Goal: Task Accomplishment & Management: Complete application form

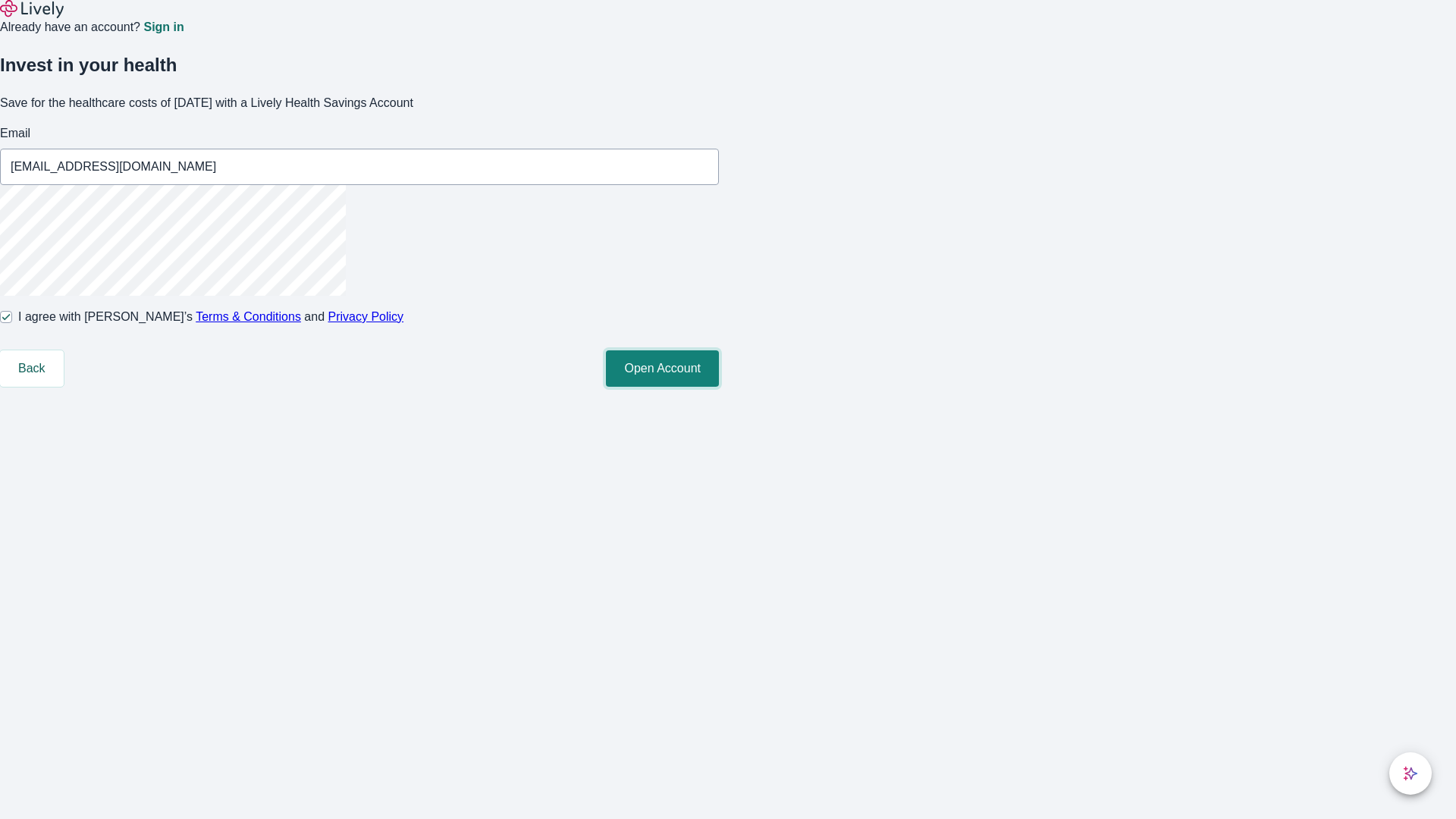
click at [719, 387] on button "Open Account" at bounding box center [662, 368] width 113 height 36
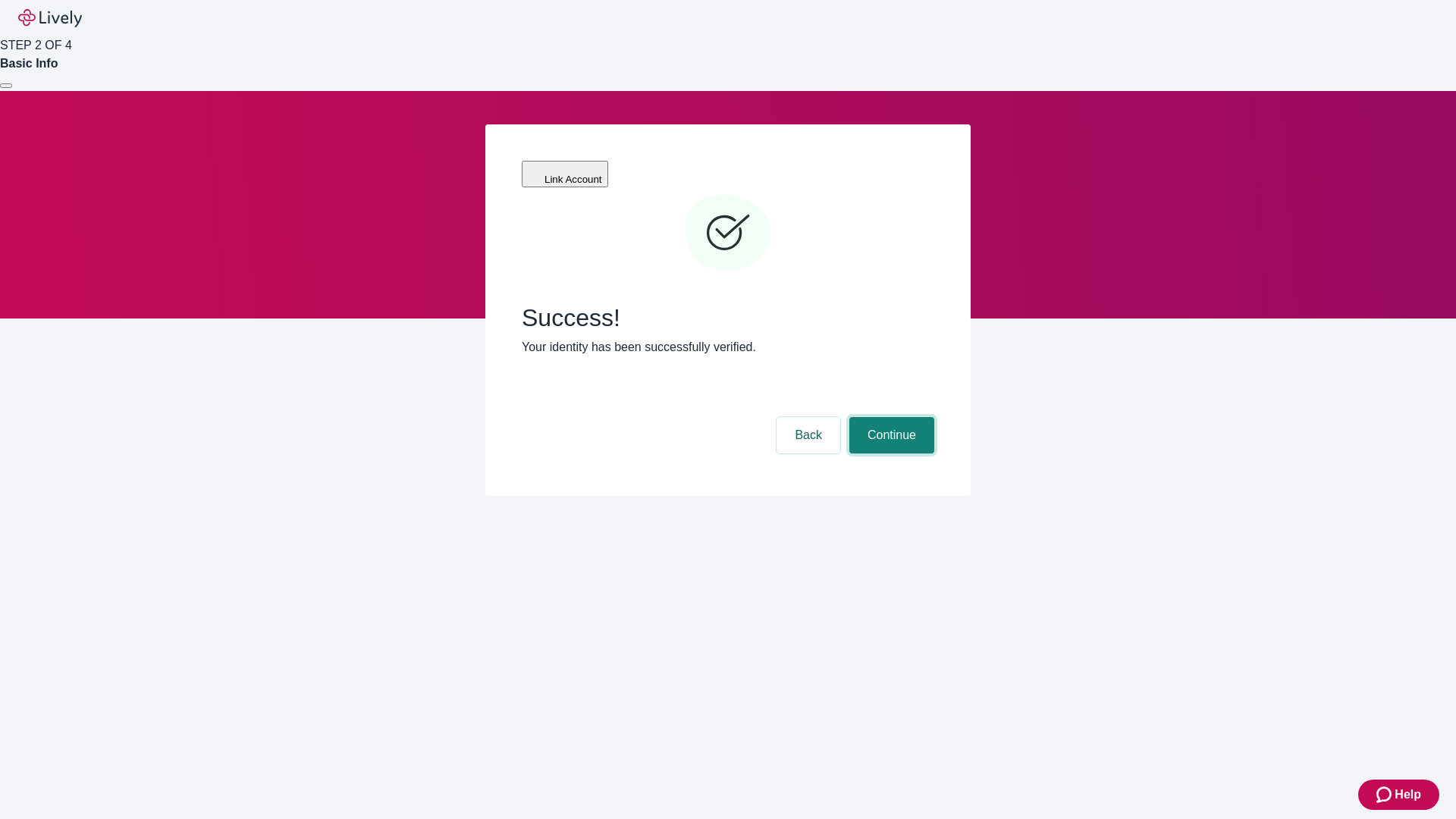
click at [890, 417] on button "Continue" at bounding box center [892, 435] width 85 height 36
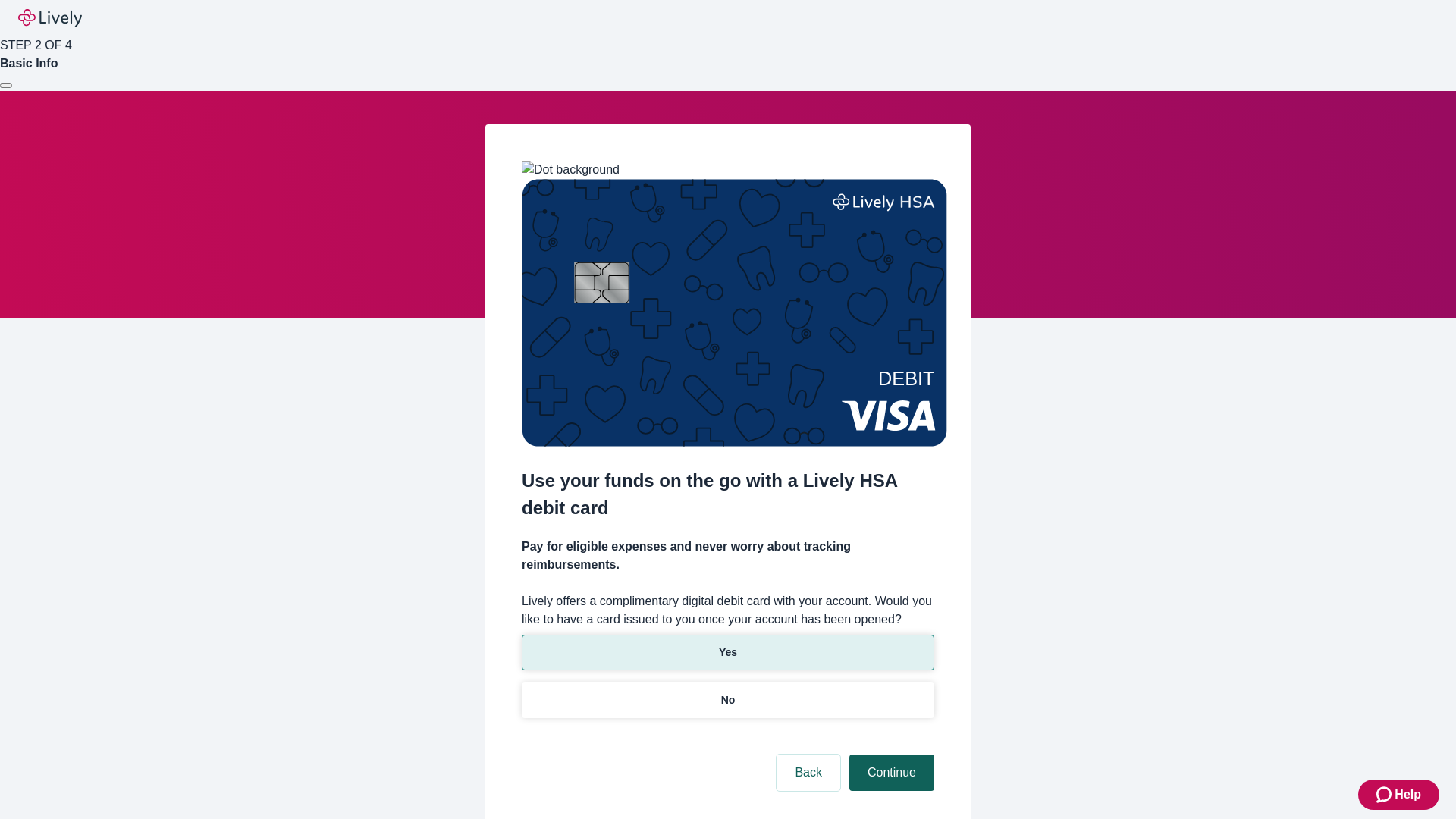
click at [727, 645] on p "Yes" at bounding box center [728, 653] width 18 height 16
click at [890, 754] on button "Continue" at bounding box center [892, 772] width 85 height 36
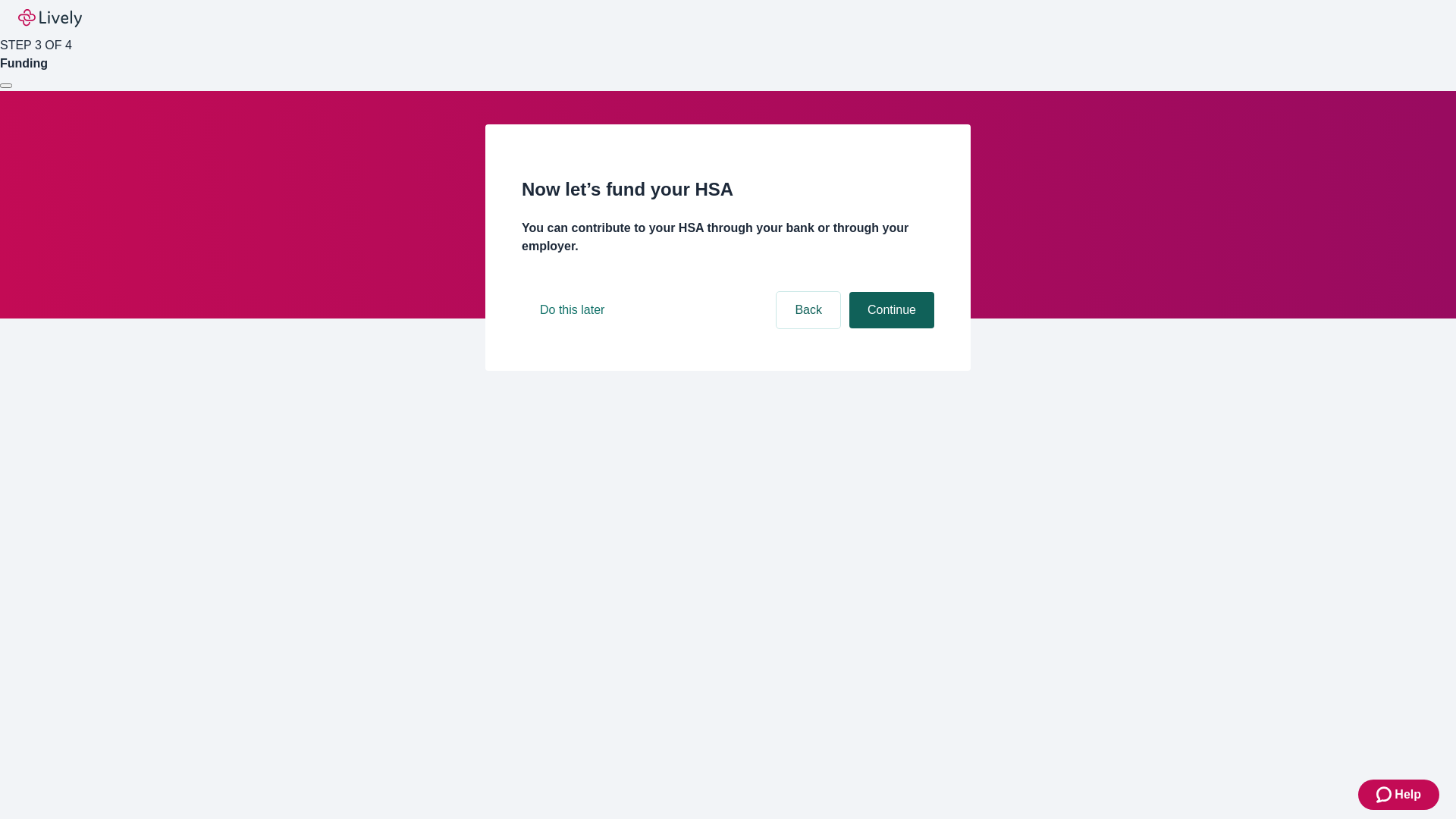
click at [890, 328] on button "Continue" at bounding box center [892, 310] width 85 height 36
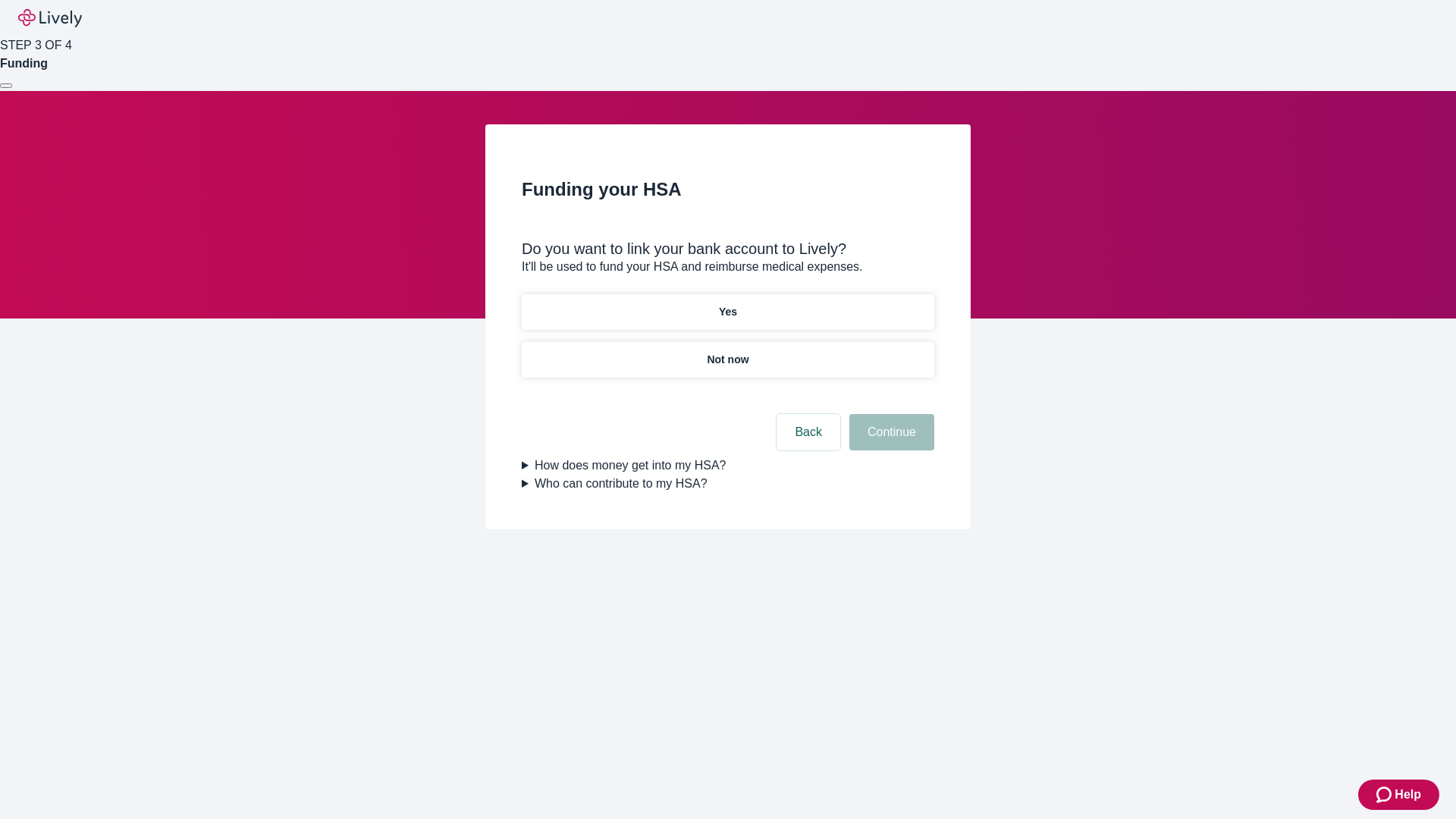
click at [727, 352] on p "Not now" at bounding box center [728, 360] width 42 height 16
click at [890, 441] on button "Continue" at bounding box center [892, 432] width 85 height 36
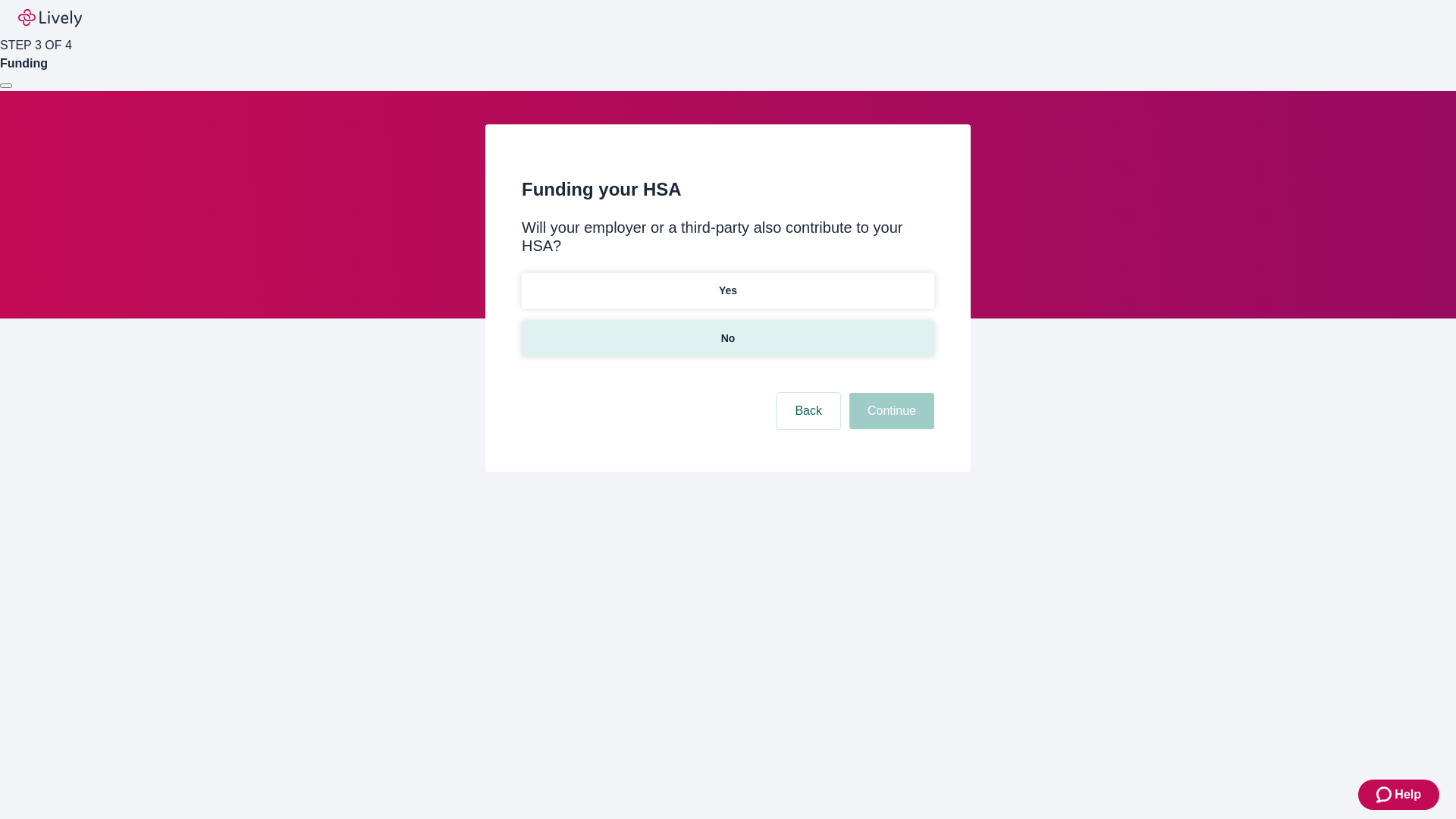
click at [727, 331] on p "No" at bounding box center [729, 339] width 14 height 16
click at [890, 392] on button "Continue" at bounding box center [892, 410] width 85 height 36
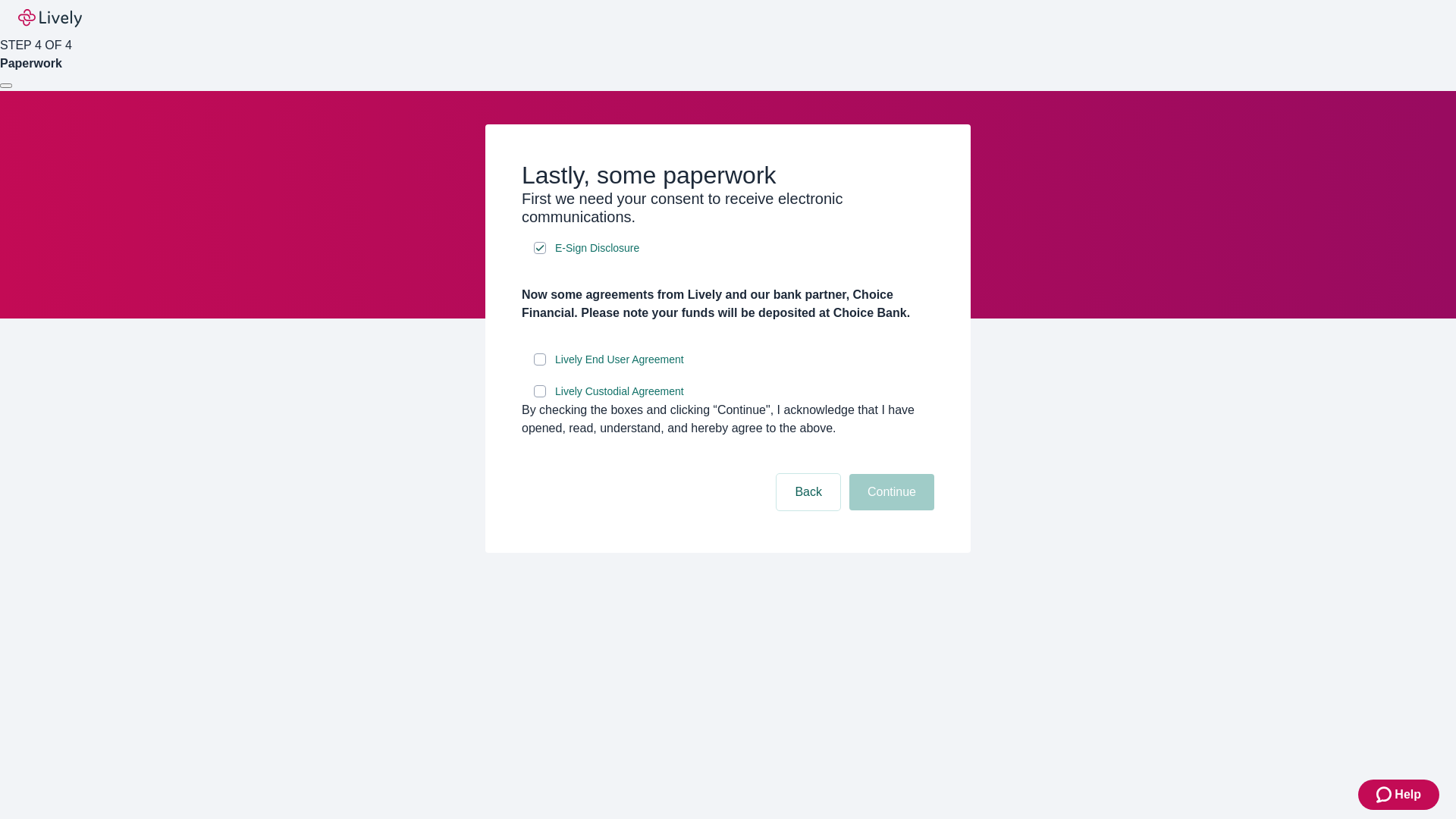
click at [540, 365] on input "Lively End User Agreement" at bounding box center [539, 359] width 12 height 12
checkbox input "true"
click at [540, 397] on input "Lively Custodial Agreement" at bounding box center [539, 391] width 12 height 12
checkbox input "true"
click at [890, 510] on button "Continue" at bounding box center [892, 492] width 85 height 36
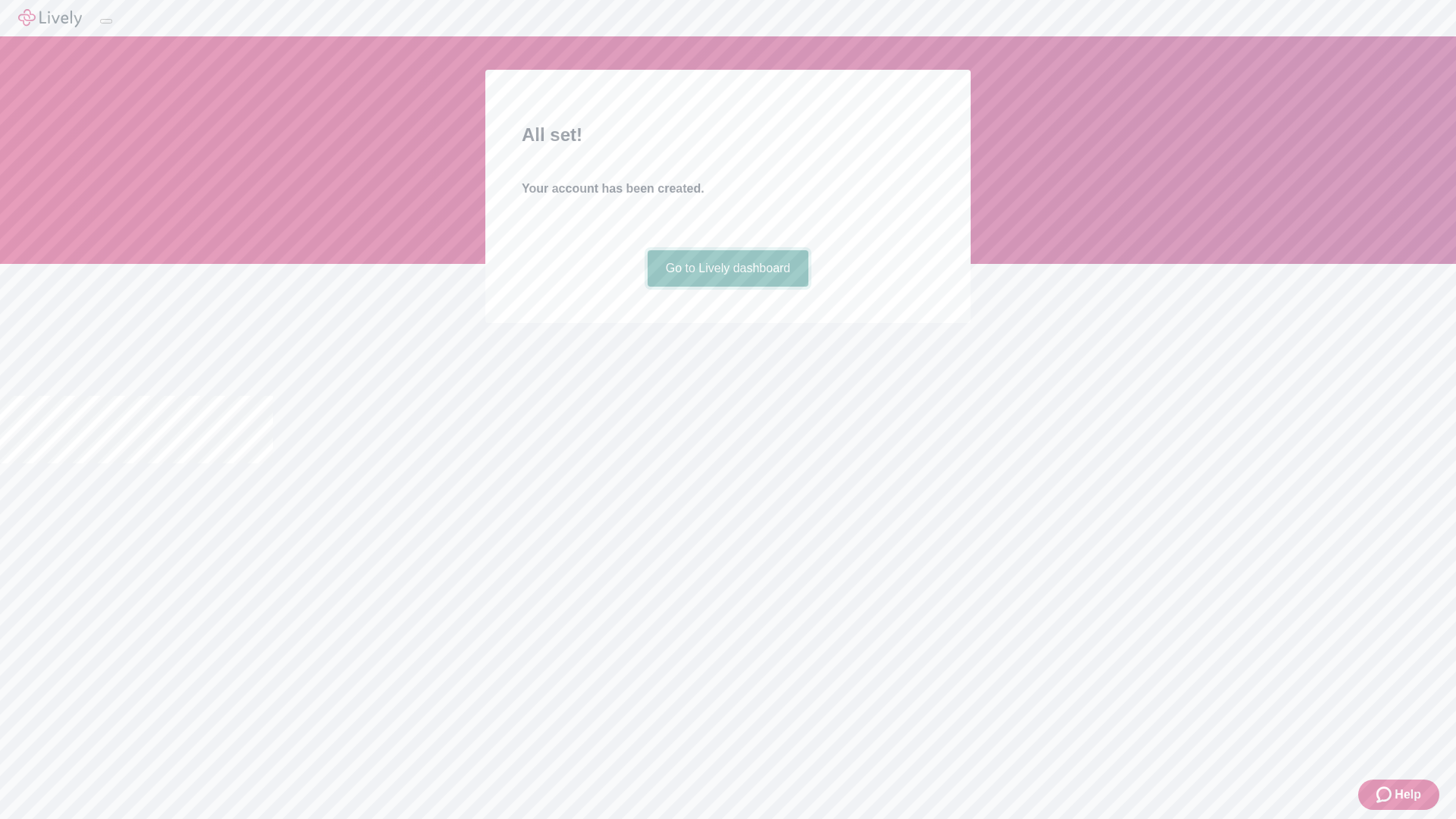
click at [727, 287] on link "Go to Lively dashboard" at bounding box center [728, 268] width 162 height 36
